Goal: Information Seeking & Learning: Learn about a topic

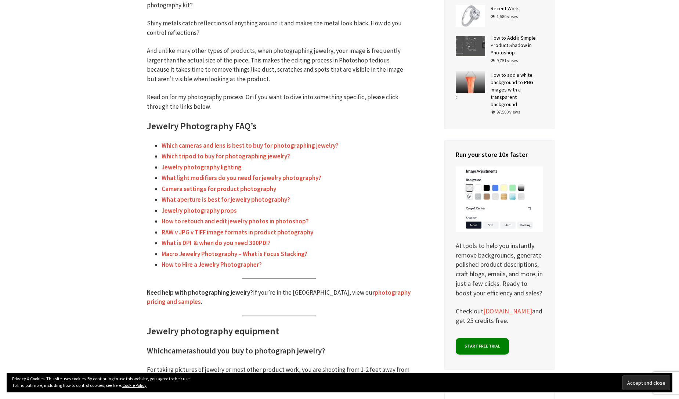
scroll to position [232, 0]
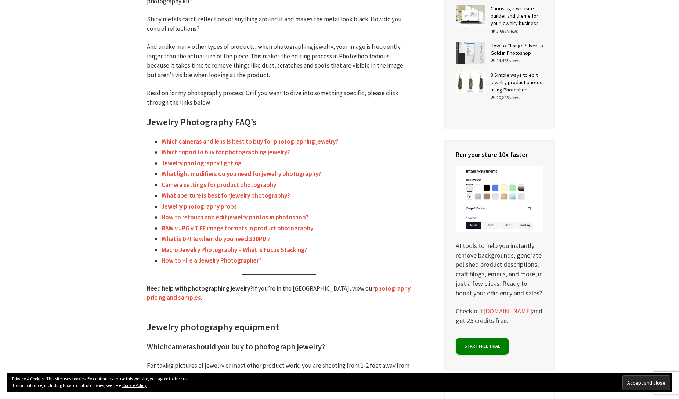
click at [187, 138] on link "Which cameras and lens is best to buy for photographing jewelry?" at bounding box center [250, 141] width 177 height 8
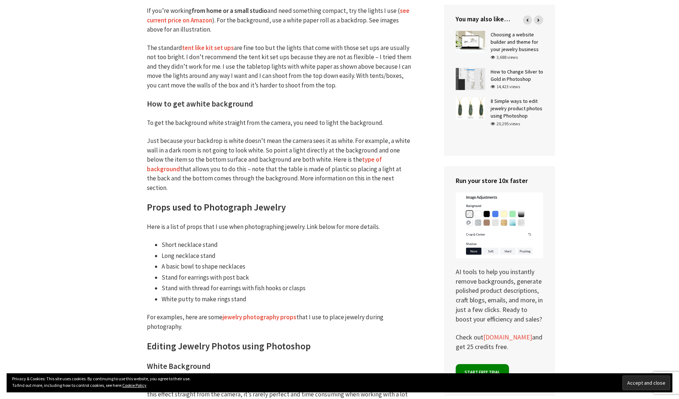
scroll to position [1802, 0]
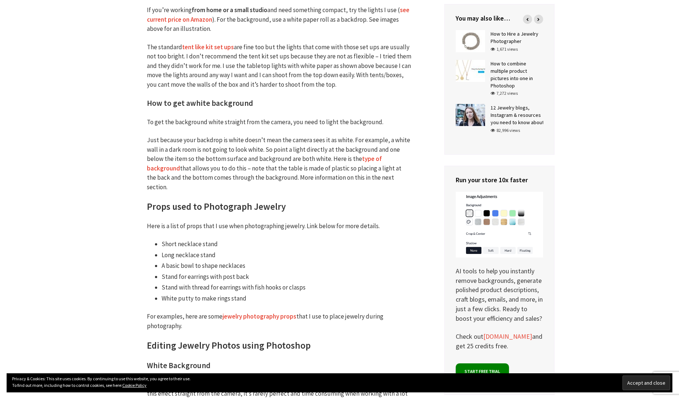
click at [382, 155] on link "type of background" at bounding box center [264, 164] width 235 height 18
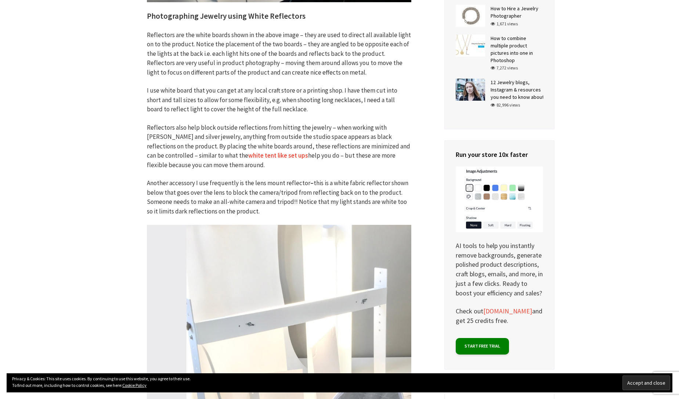
scroll to position [1265, 0]
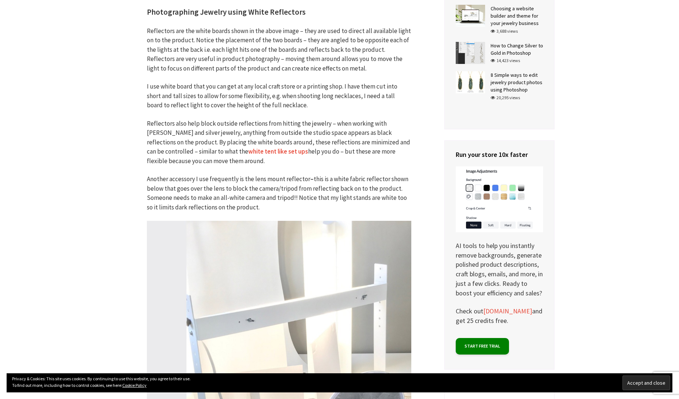
click at [248, 147] on link "white tent like set ups" at bounding box center [278, 151] width 60 height 8
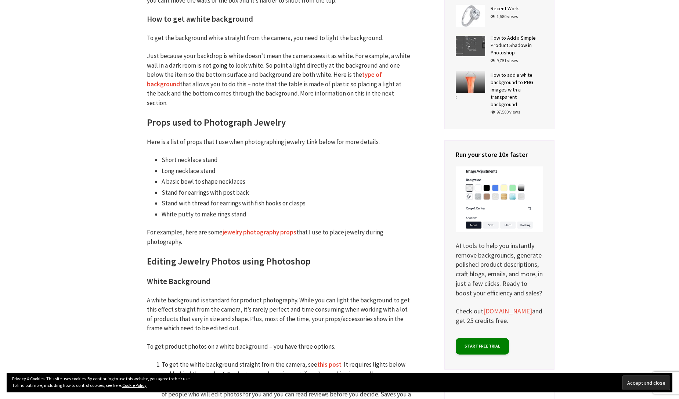
scroll to position [1886, 0]
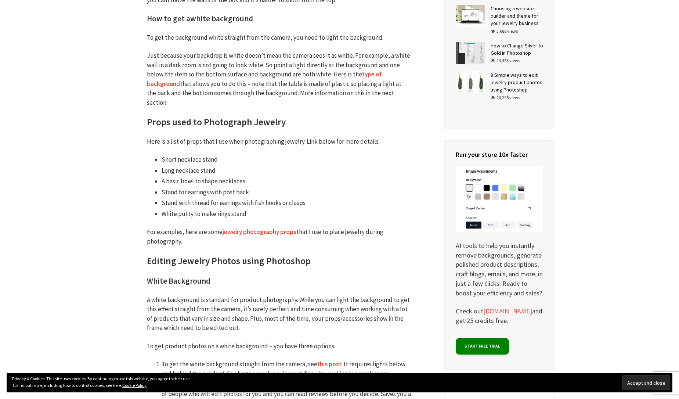
click at [277, 228] on link "jewelry photography props" at bounding box center [260, 232] width 74 height 8
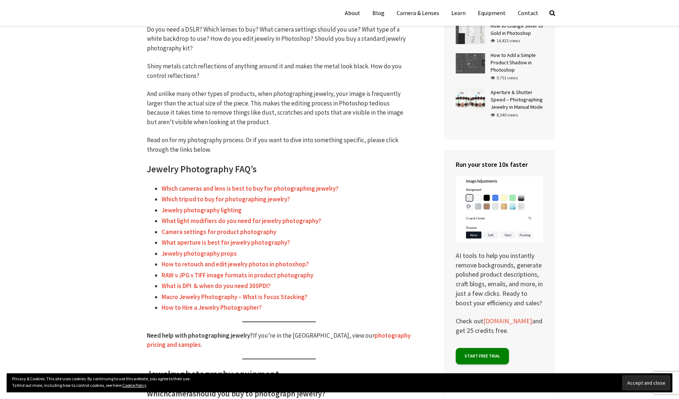
scroll to position [185, 0]
click at [206, 206] on link "Jewelry photography lighting" at bounding box center [202, 210] width 80 height 8
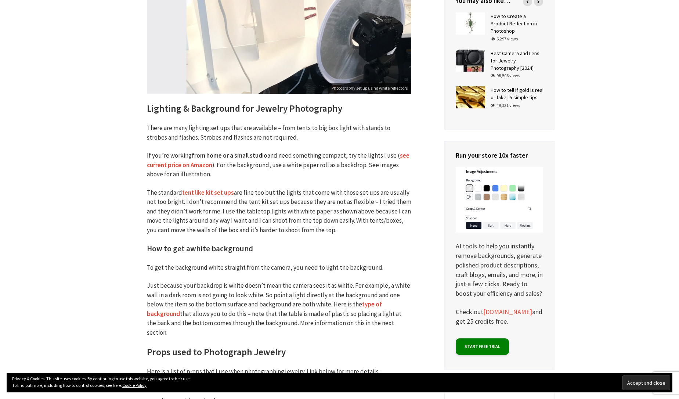
scroll to position [1658, 0]
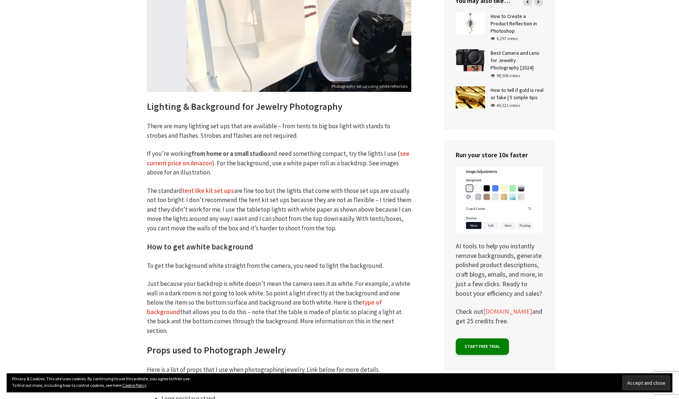
click at [198, 151] on link "see current price on Amazon" at bounding box center [278, 158] width 263 height 18
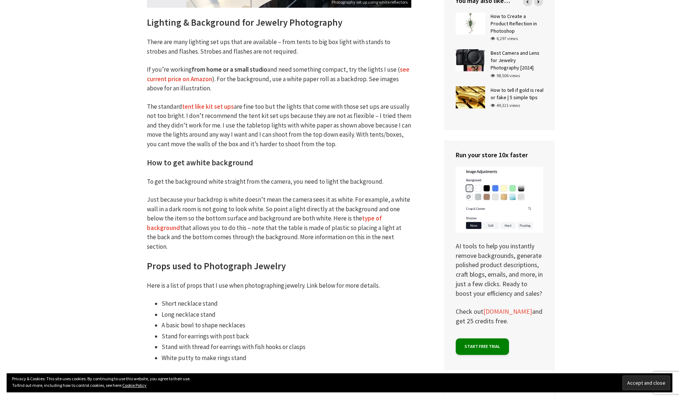
scroll to position [1743, 0]
click at [371, 213] on link "type of background" at bounding box center [264, 222] width 235 height 18
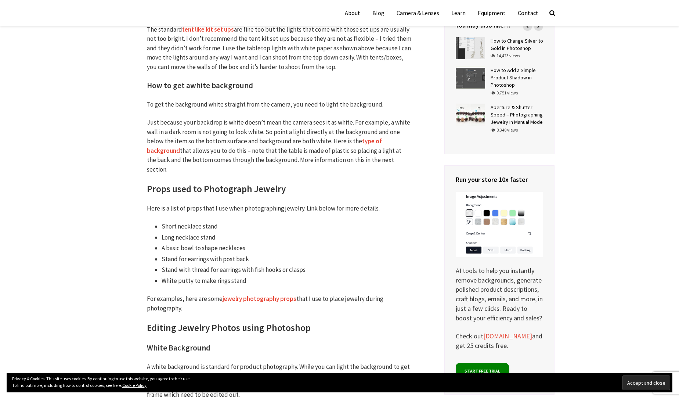
scroll to position [1807, 0]
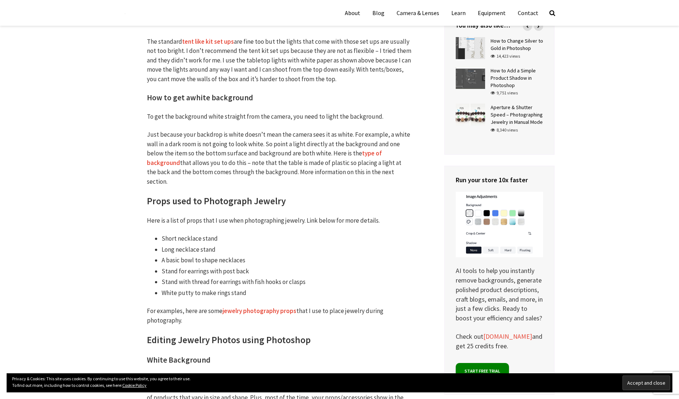
click at [376, 149] on link "type of background" at bounding box center [264, 158] width 235 height 18
